Goal: Task Accomplishment & Management: Use online tool/utility

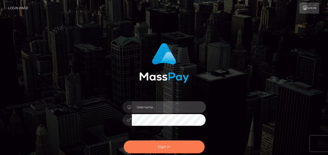
type input "india.of"
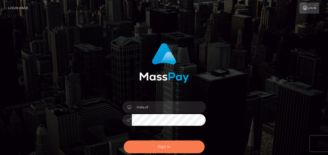
click at [192, 145] on button "Sign in" at bounding box center [164, 147] width 81 height 13
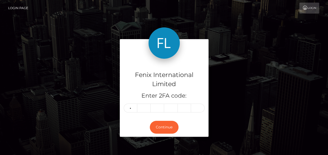
type input "6"
type input "7"
type input "6"
type input "9"
type input "2"
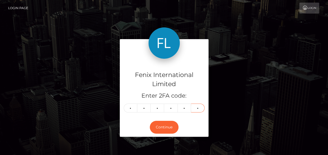
type input "8"
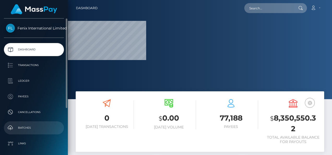
click at [25, 127] on p "Batches" at bounding box center [34, 128] width 56 height 8
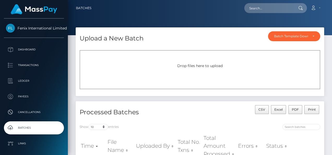
click at [221, 64] on span "Drop files here to upload" at bounding box center [199, 65] width 45 height 5
click at [204, 62] on div "Drop files here to upload" at bounding box center [200, 69] width 241 height 39
click at [197, 70] on div "Drop files here to upload" at bounding box center [200, 69] width 241 height 39
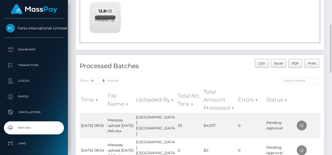
scroll to position [104, 0]
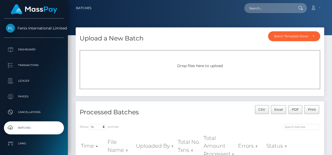
click at [203, 62] on div "Drop files here to upload" at bounding box center [200, 69] width 241 height 39
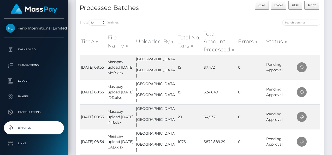
scroll to position [26, 0]
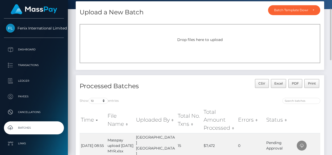
click at [212, 52] on div "Drop files here to upload" at bounding box center [200, 43] width 241 height 39
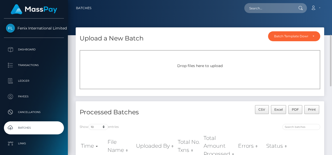
scroll to position [52, 0]
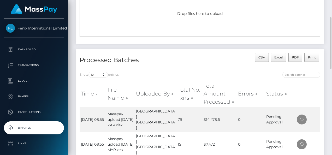
click at [208, 19] on div "Drop files here to upload" at bounding box center [200, 17] width 241 height 39
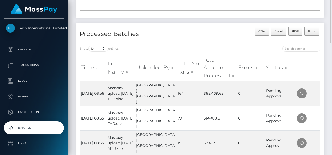
scroll to position [26, 0]
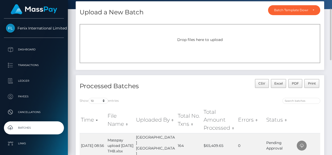
click at [196, 38] on span "Drop files here to upload" at bounding box center [199, 39] width 45 height 5
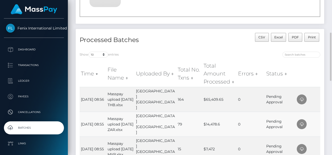
scroll to position [131, 0]
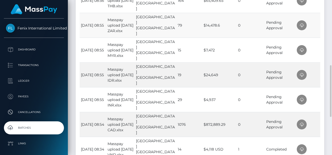
scroll to position [144, 0]
